Goal: Information Seeking & Learning: Learn about a topic

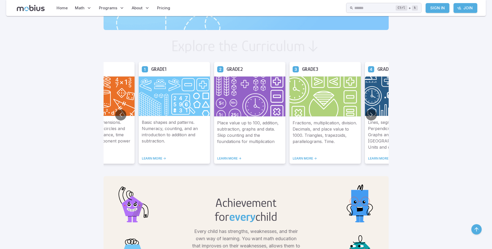
scroll to position [233, 0]
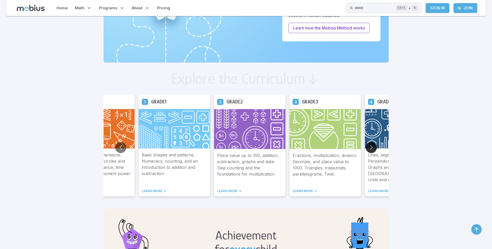
click at [369, 148] on button "Go to next slide" at bounding box center [371, 147] width 11 height 11
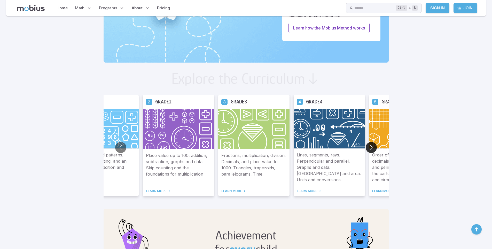
click at [368, 145] on button "Go to next slide" at bounding box center [371, 147] width 11 height 11
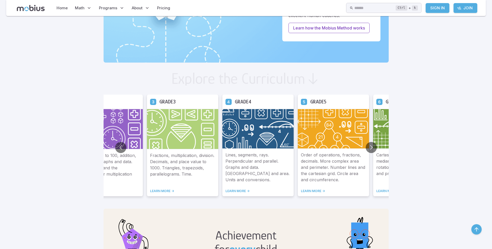
click at [248, 130] on img at bounding box center [257, 129] width 71 height 40
drag, startPoint x: 163, startPoint y: 188, endPoint x: 163, endPoint y: 192, distance: 4.4
click at [163, 188] on div "Fractions, multiplication, division. Decimals, and place value to 1000. Triangl…" at bounding box center [182, 172] width 71 height 47
click at [163, 192] on link "LEARN MORE ->" at bounding box center [182, 191] width 65 height 4
